Goal: Information Seeking & Learning: Learn about a topic

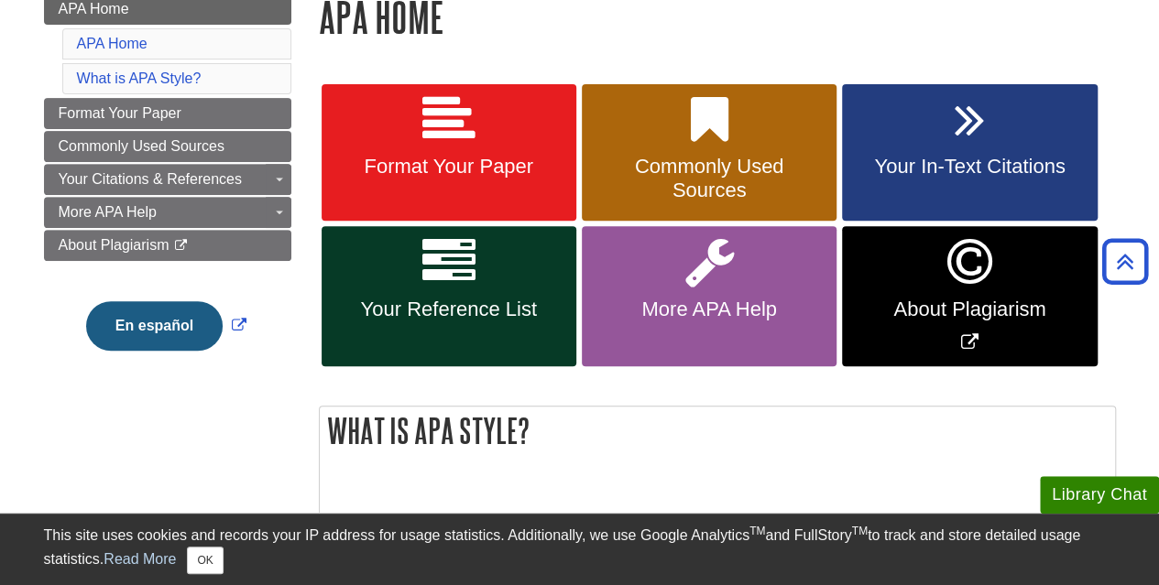
scroll to position [276, 0]
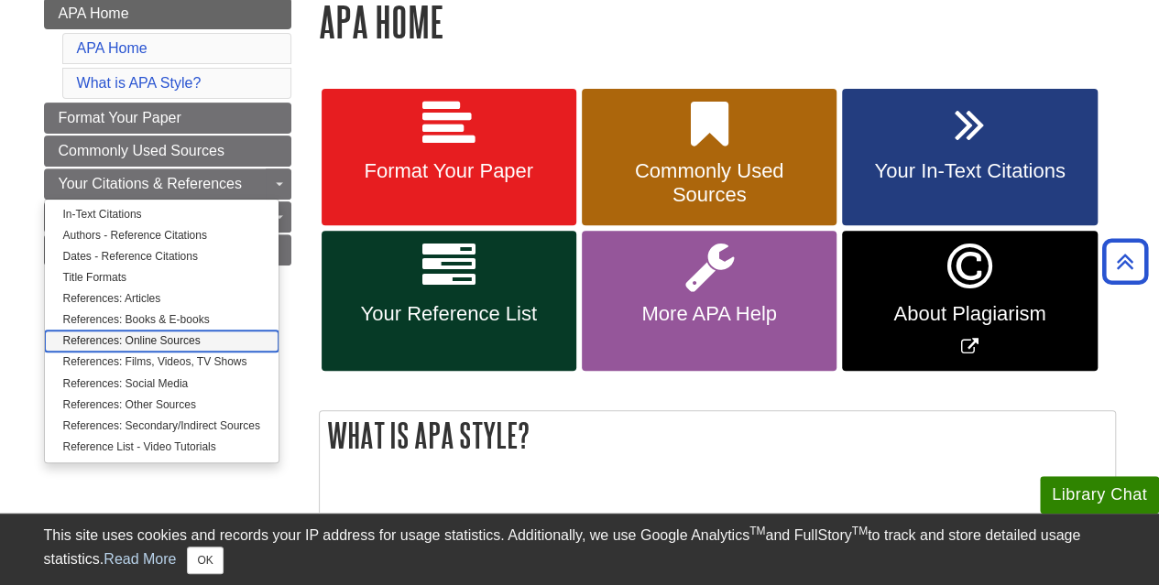
click at [181, 336] on link "References: Online Sources" at bounding box center [162, 341] width 234 height 21
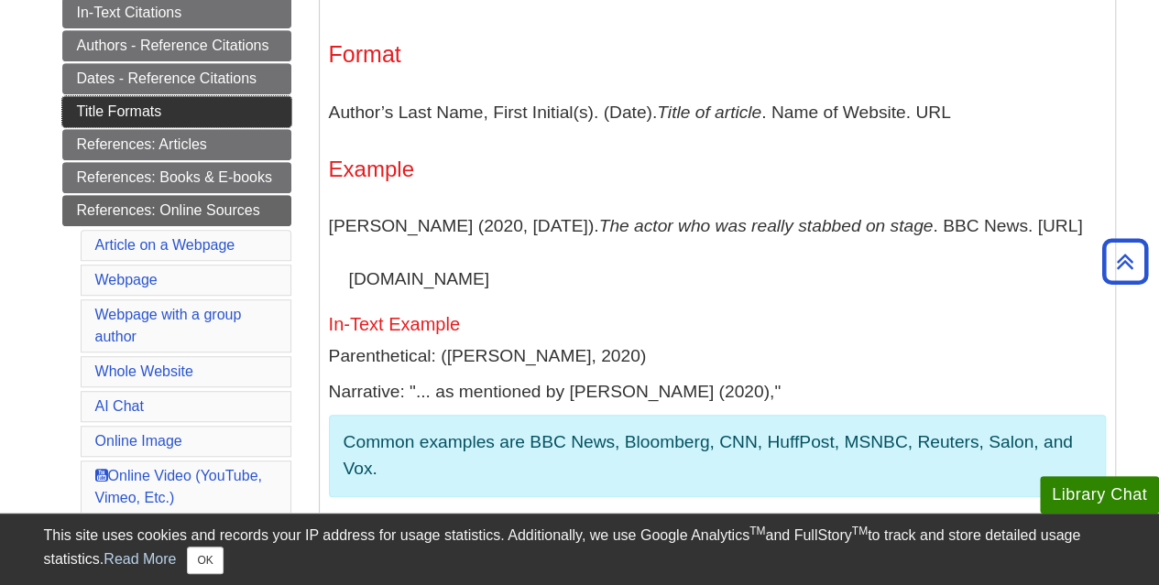
scroll to position [329, 0]
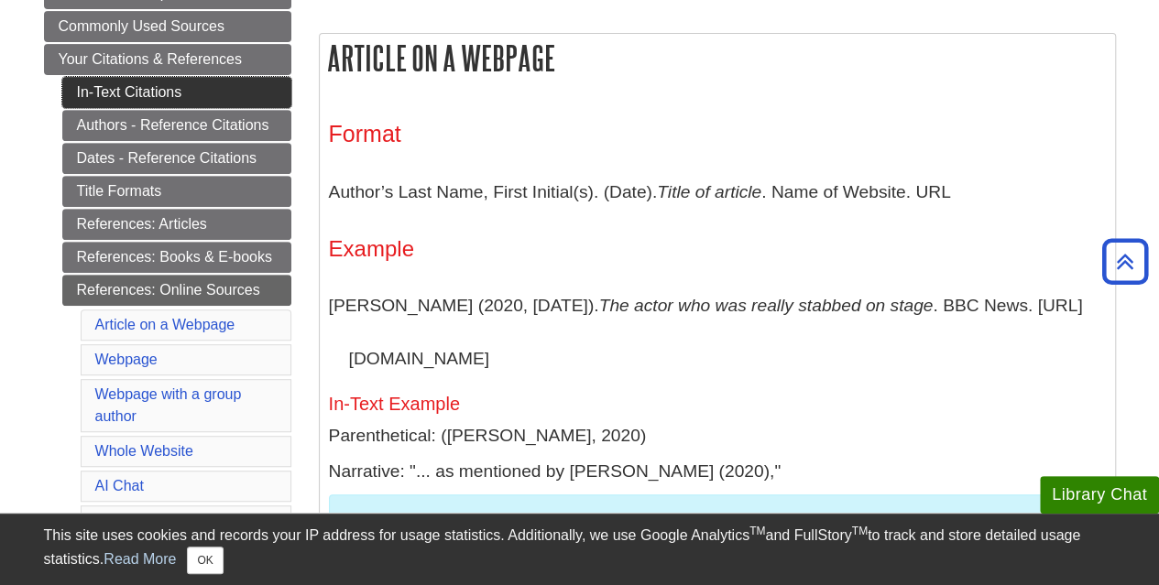
click at [138, 87] on link "In-Text Citations" at bounding box center [176, 92] width 229 height 31
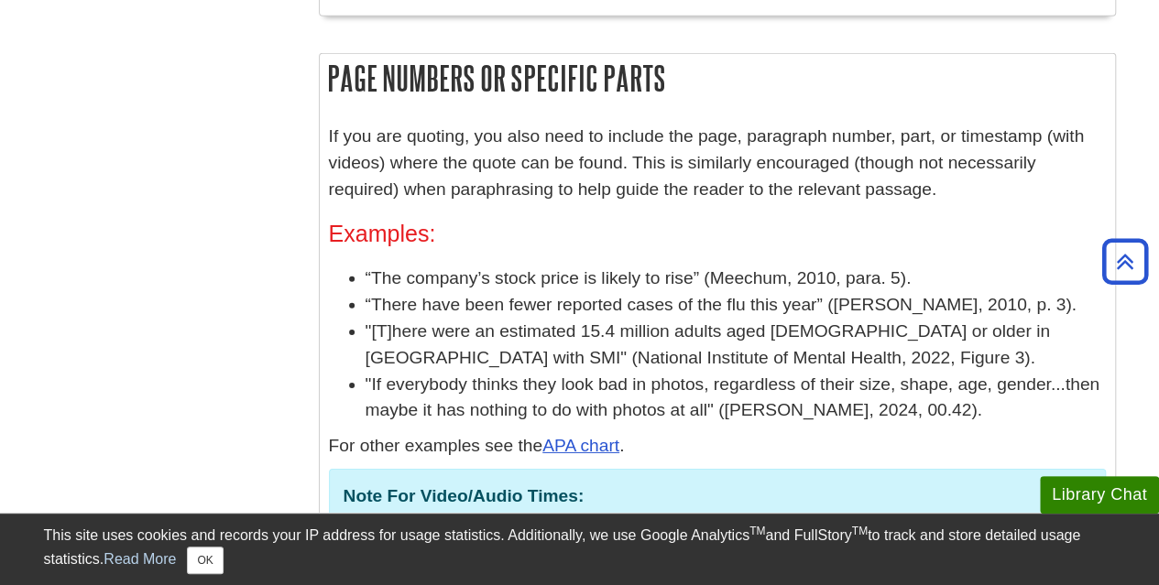
scroll to position [2732, 0]
